Goal: Transaction & Acquisition: Purchase product/service

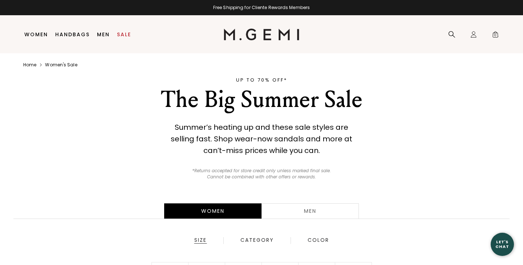
click at [220, 210] on div "Women" at bounding box center [212, 211] width 97 height 15
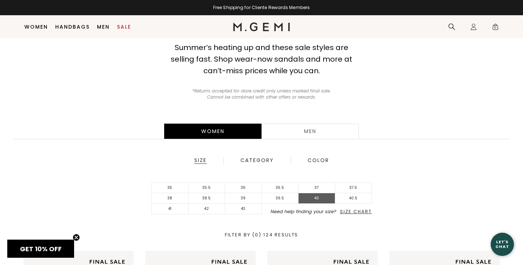
click at [320, 196] on li "40" at bounding box center [316, 199] width 37 height 11
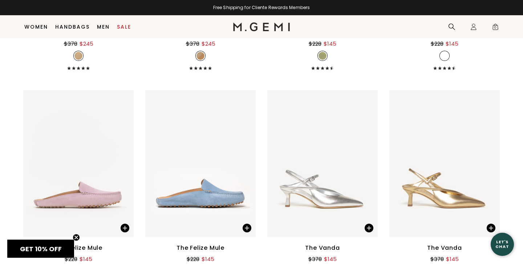
scroll to position [1537, 0]
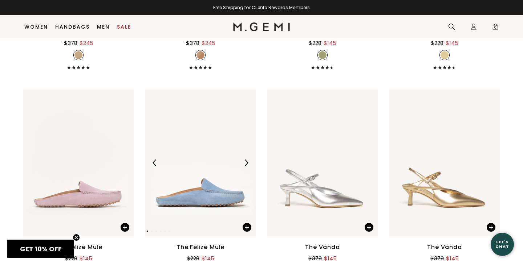
click at [245, 163] on img at bounding box center [246, 163] width 7 height 7
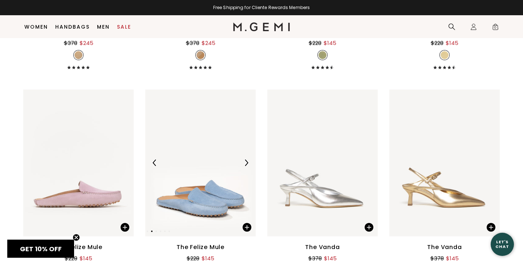
click at [245, 163] on img at bounding box center [246, 163] width 7 height 7
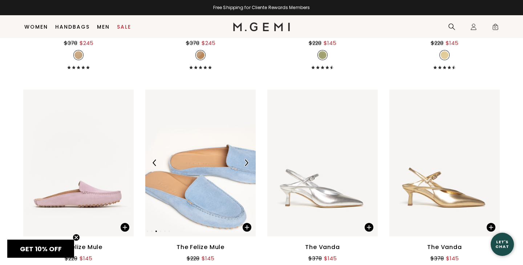
click at [245, 163] on img at bounding box center [246, 163] width 7 height 7
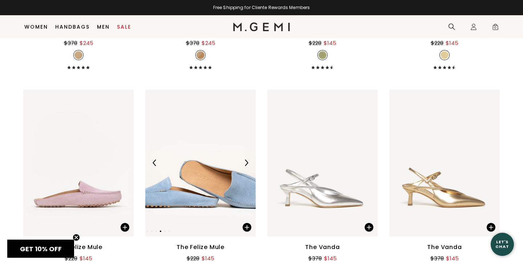
click at [245, 163] on img at bounding box center [246, 163] width 7 height 7
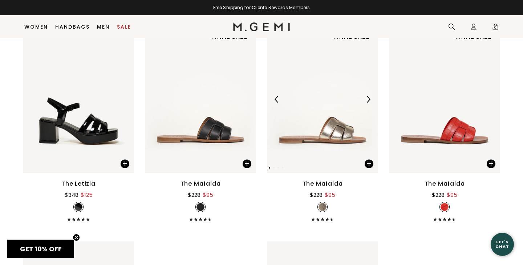
scroll to position [2026, 0]
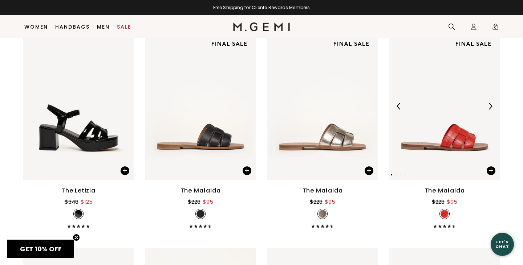
click at [492, 104] on img at bounding box center [490, 106] width 7 height 7
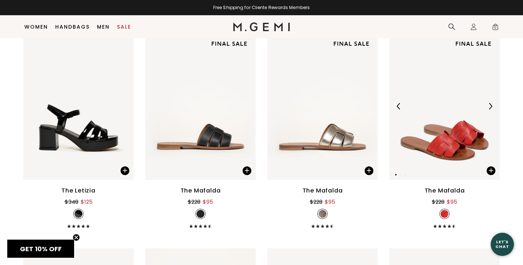
click at [492, 104] on img at bounding box center [490, 106] width 7 height 7
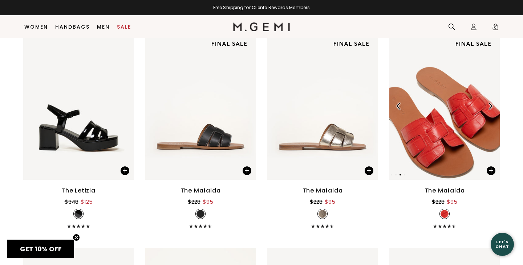
click at [492, 104] on img at bounding box center [490, 106] width 7 height 7
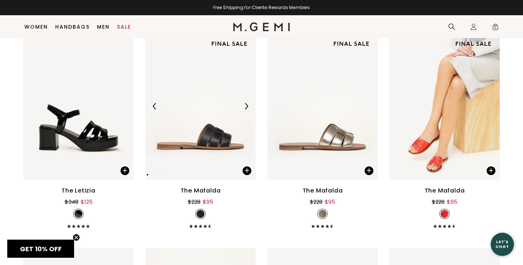
click at [247, 111] on div at bounding box center [246, 107] width 12 height 12
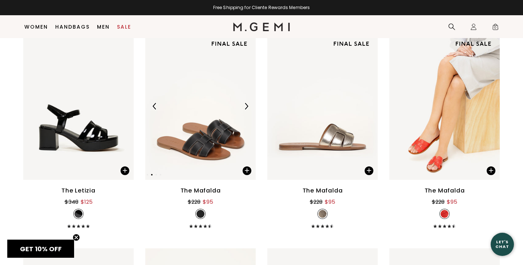
click at [247, 111] on div at bounding box center [246, 107] width 12 height 12
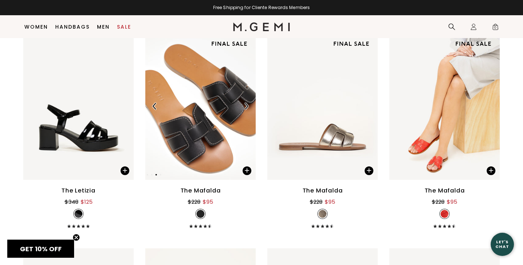
click at [247, 111] on div at bounding box center [246, 107] width 12 height 12
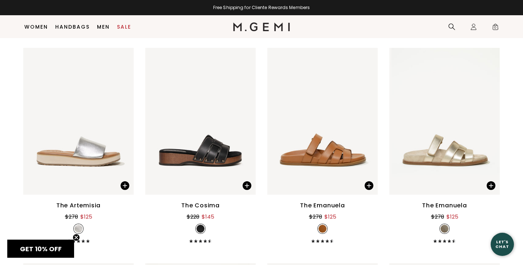
scroll to position [2443, 0]
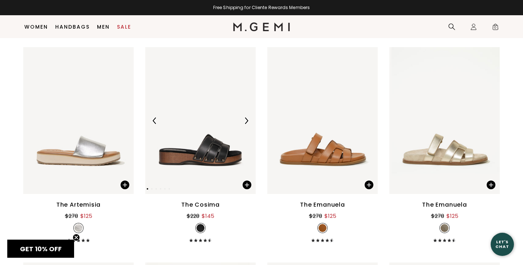
click at [247, 121] on img at bounding box center [246, 121] width 7 height 7
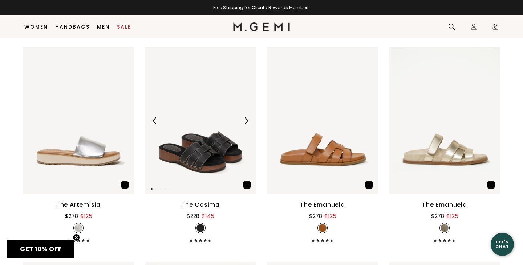
click at [247, 121] on img at bounding box center [246, 121] width 7 height 7
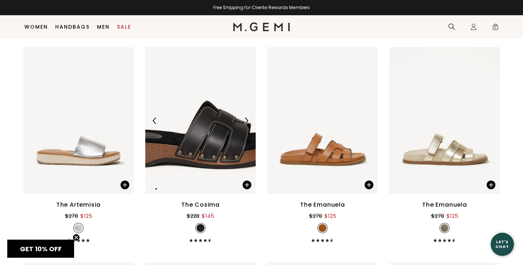
click at [247, 121] on img at bounding box center [246, 121] width 7 height 7
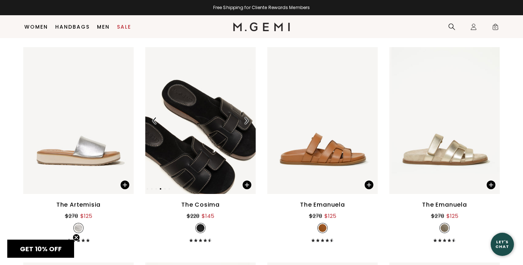
click at [247, 121] on img at bounding box center [246, 121] width 7 height 7
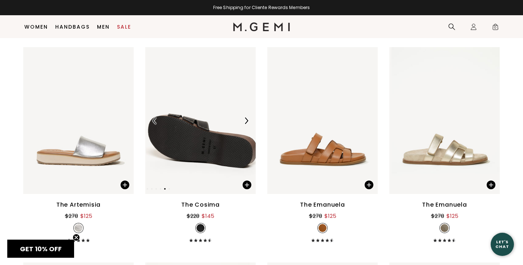
click at [247, 121] on img at bounding box center [246, 121] width 7 height 7
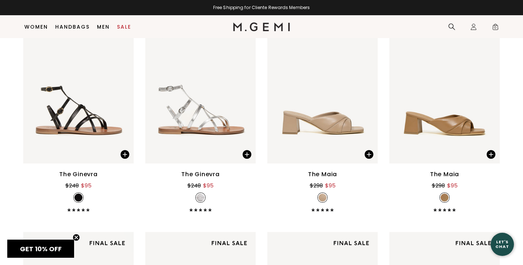
scroll to position [2906, 0]
